Goal: Task Accomplishment & Management: Use online tool/utility

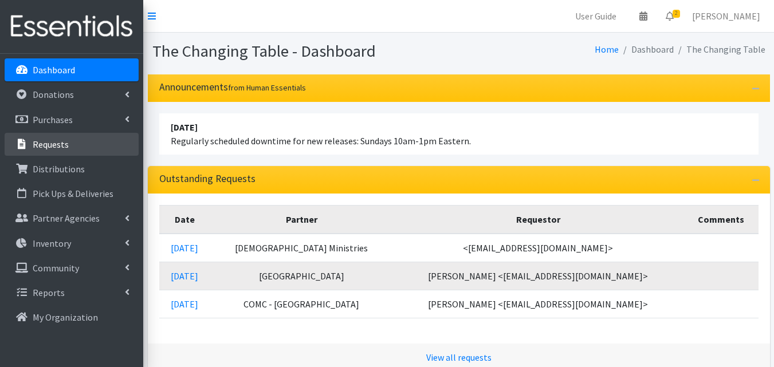
click at [68, 148] on link "Requests" at bounding box center [72, 144] width 134 height 23
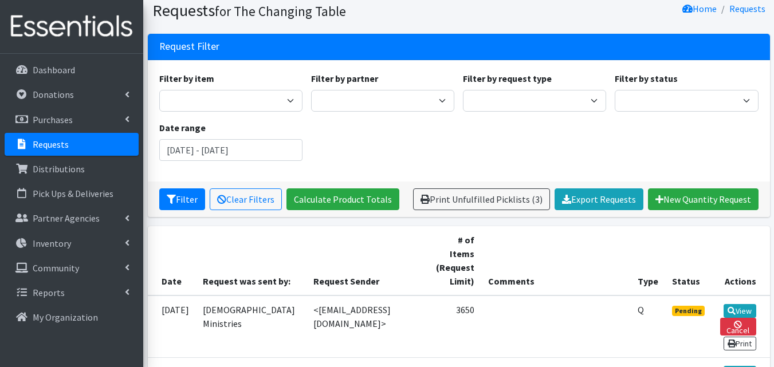
scroll to position [87, 0]
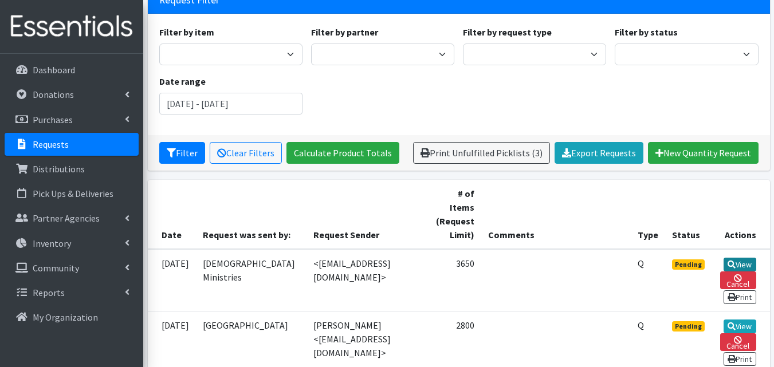
click at [740, 258] on link "View" at bounding box center [740, 265] width 33 height 14
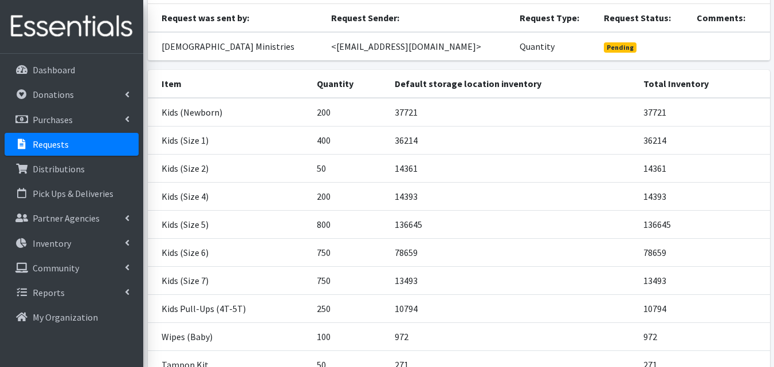
scroll to position [116, 0]
click at [106, 147] on link "Requests" at bounding box center [72, 144] width 134 height 23
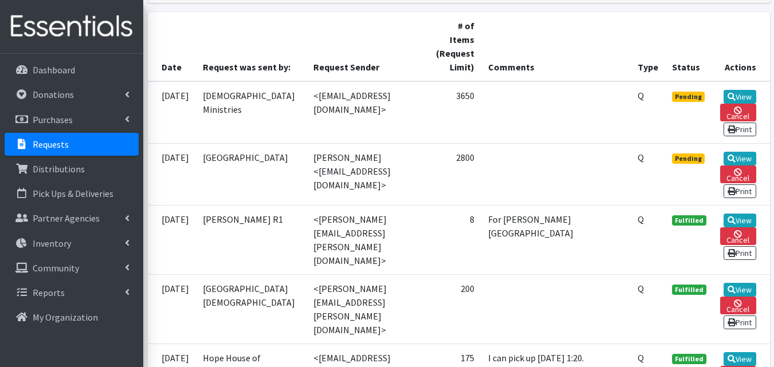
scroll to position [256, 0]
click at [745, 89] on link "View" at bounding box center [740, 96] width 33 height 14
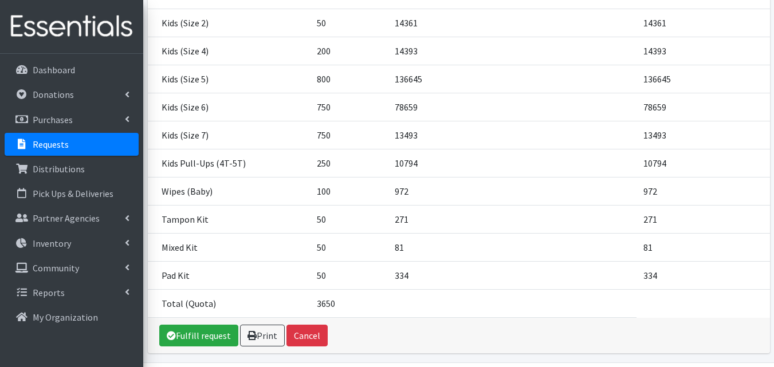
scroll to position [273, 0]
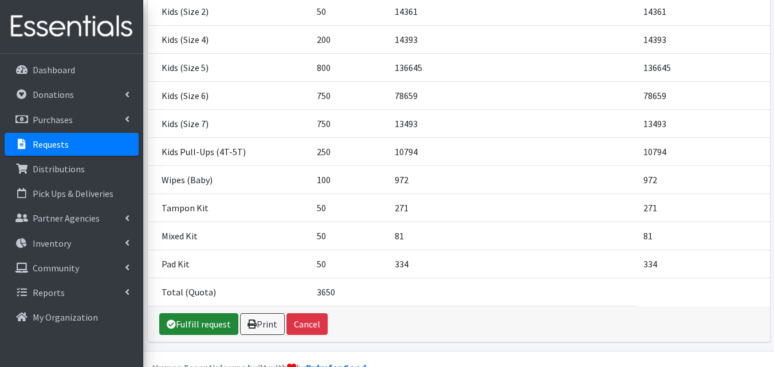
click at [220, 320] on link "Fulfill request" at bounding box center [198, 324] width 79 height 22
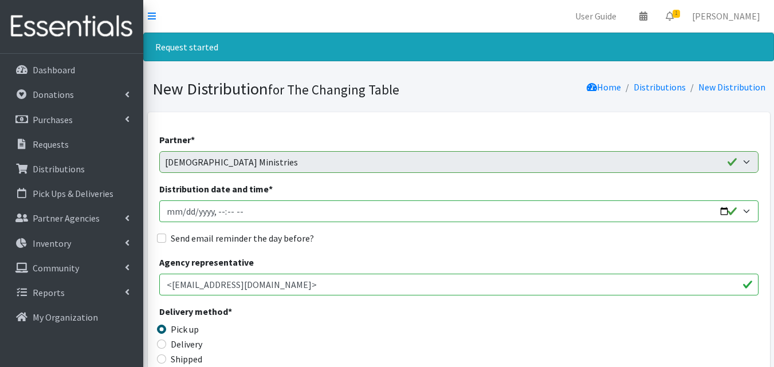
click at [460, 213] on input "Distribution date and time *" at bounding box center [458, 212] width 599 height 22
click at [727, 209] on input "Distribution date and time *" at bounding box center [458, 212] width 599 height 22
type input "2025-09-17T10:00"
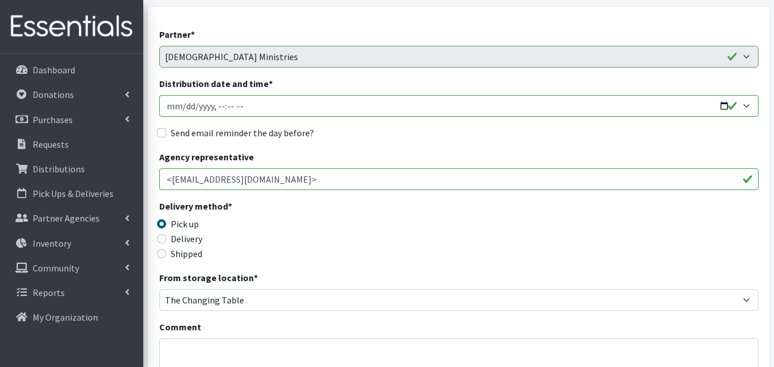
scroll to position [139, 0]
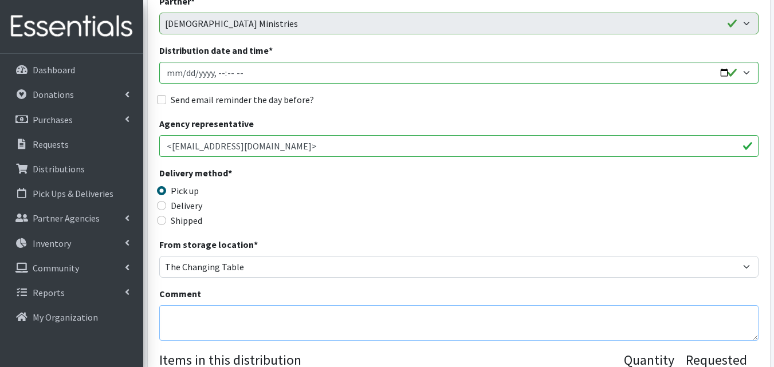
click at [483, 310] on textarea "Comment" at bounding box center [458, 323] width 599 height 36
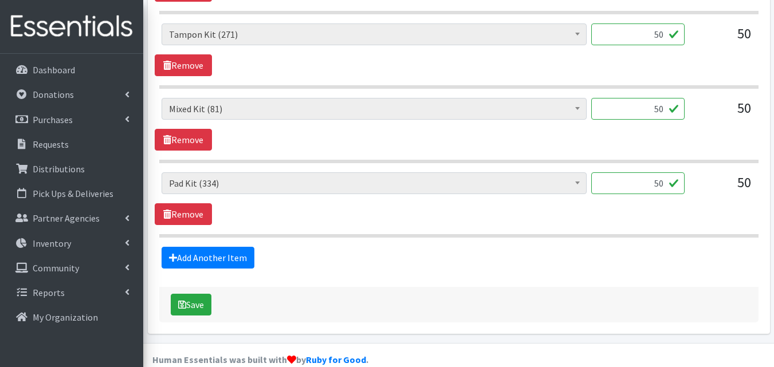
scroll to position [1221, 0]
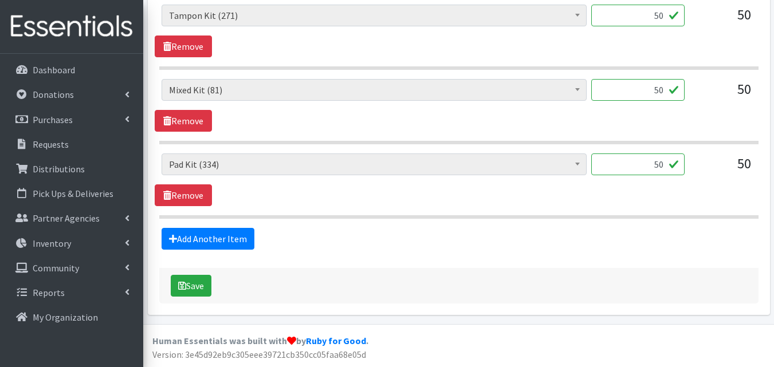
type textarea "Thank you for your order!"
click at [190, 290] on button "Save" at bounding box center [191, 286] width 41 height 22
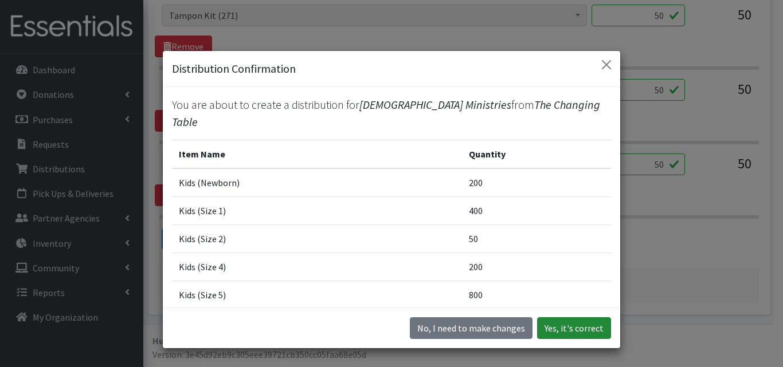
click at [574, 319] on button "Yes, it's correct" at bounding box center [574, 328] width 74 height 22
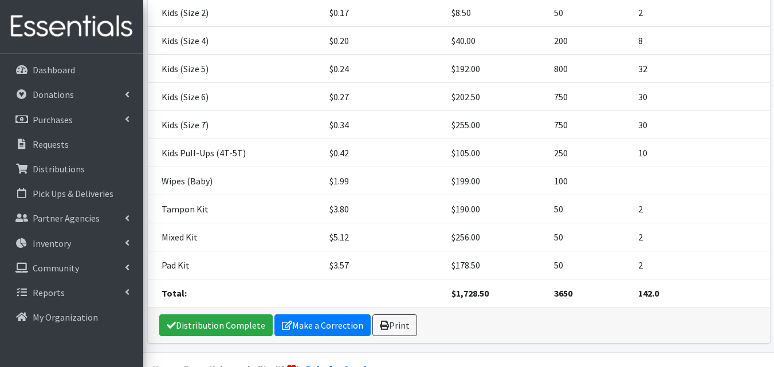
scroll to position [364, 0]
